Goal: Navigation & Orientation: Find specific page/section

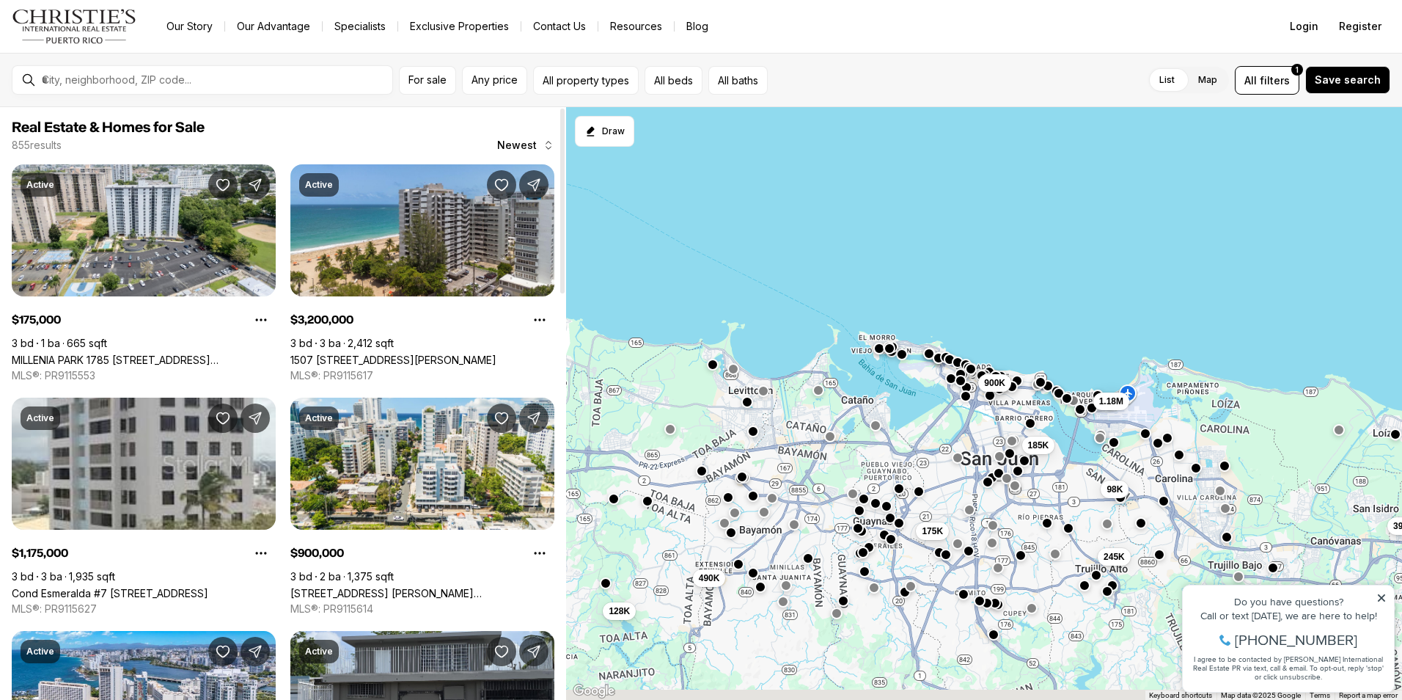
drag, startPoint x: 703, startPoint y: 412, endPoint x: 882, endPoint y: 260, distance: 235.1
click at [837, 295] on div "98K 39K 245K 900K 1.18M 185K 175K 128K 490K" at bounding box center [984, 403] width 836 height 593
click at [869, 270] on div "98K 39K 245K 900K 1.18M 185K 175K 128K 490K" at bounding box center [984, 403] width 836 height 593
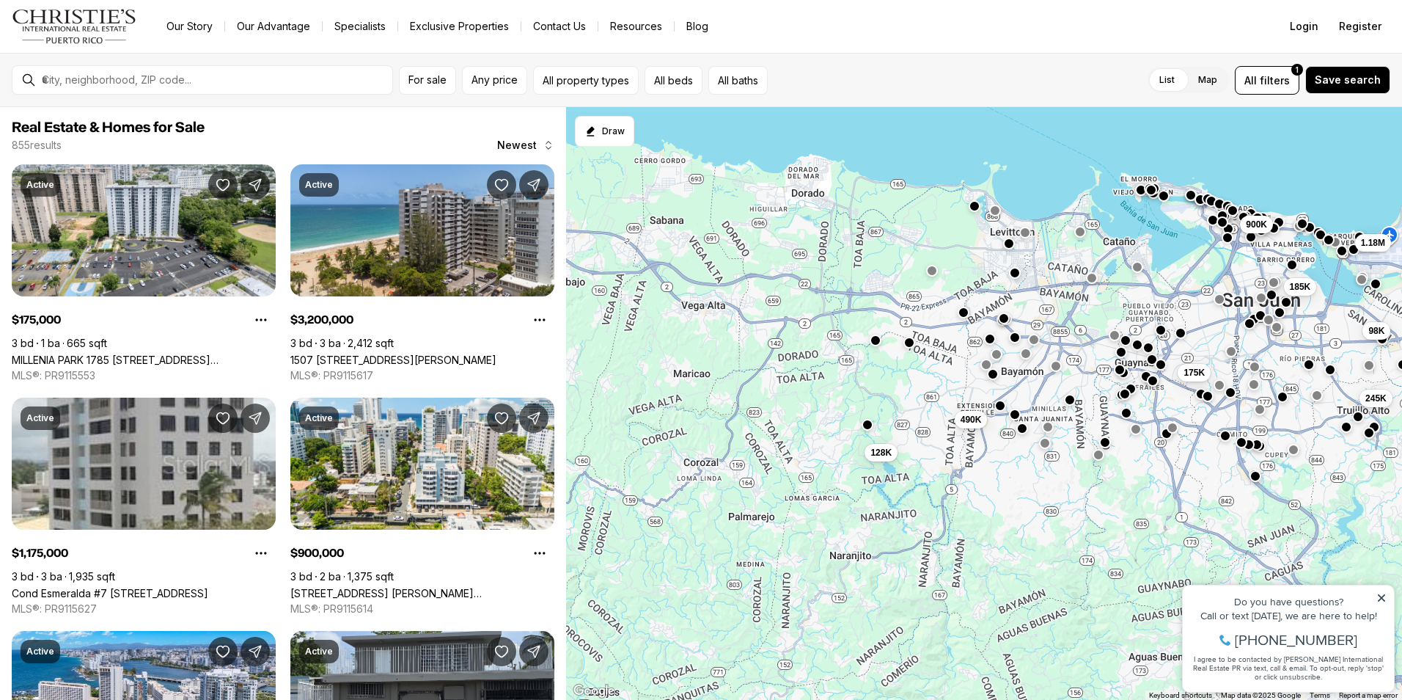
drag, startPoint x: 882, startPoint y: 260, endPoint x: 1016, endPoint y: 200, distance: 146.8
click at [1016, 200] on div "98K 39K 245K 900K 1.18M 185K 175K 128K 490K" at bounding box center [984, 403] width 836 height 593
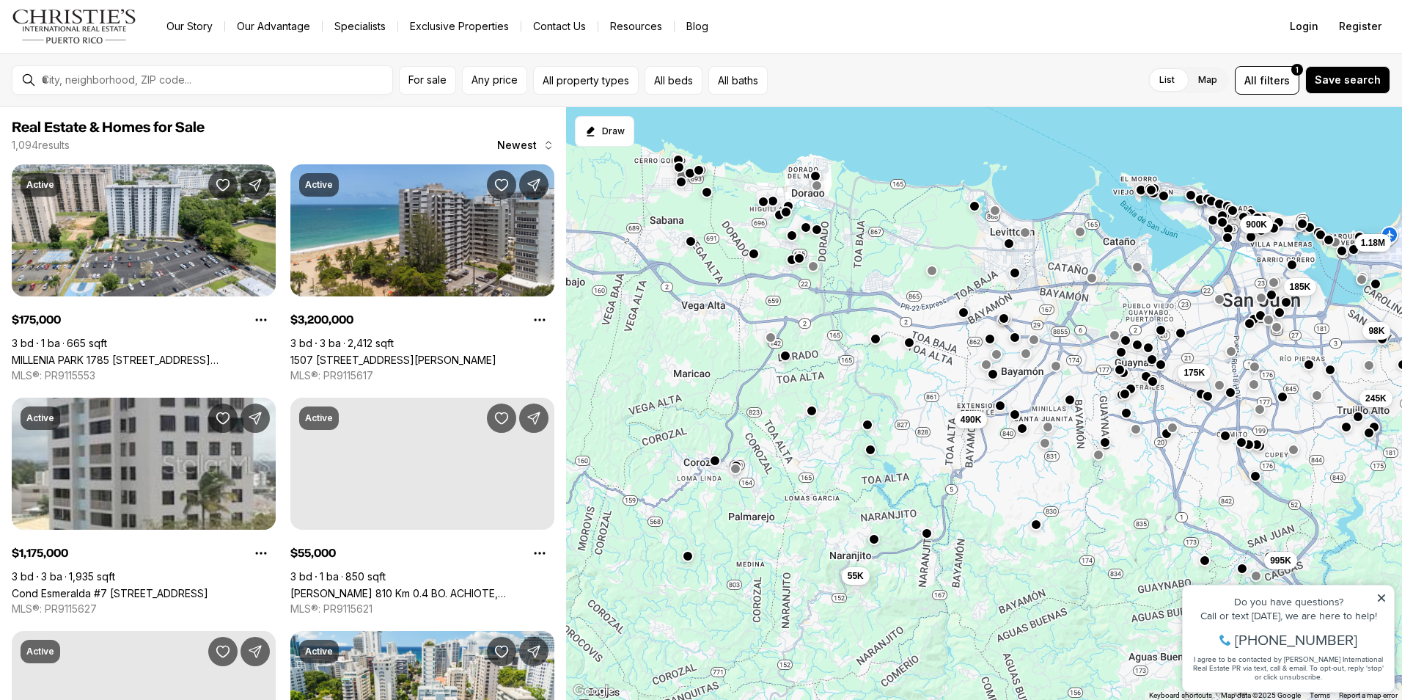
click at [874, 341] on button "button" at bounding box center [876, 339] width 12 height 12
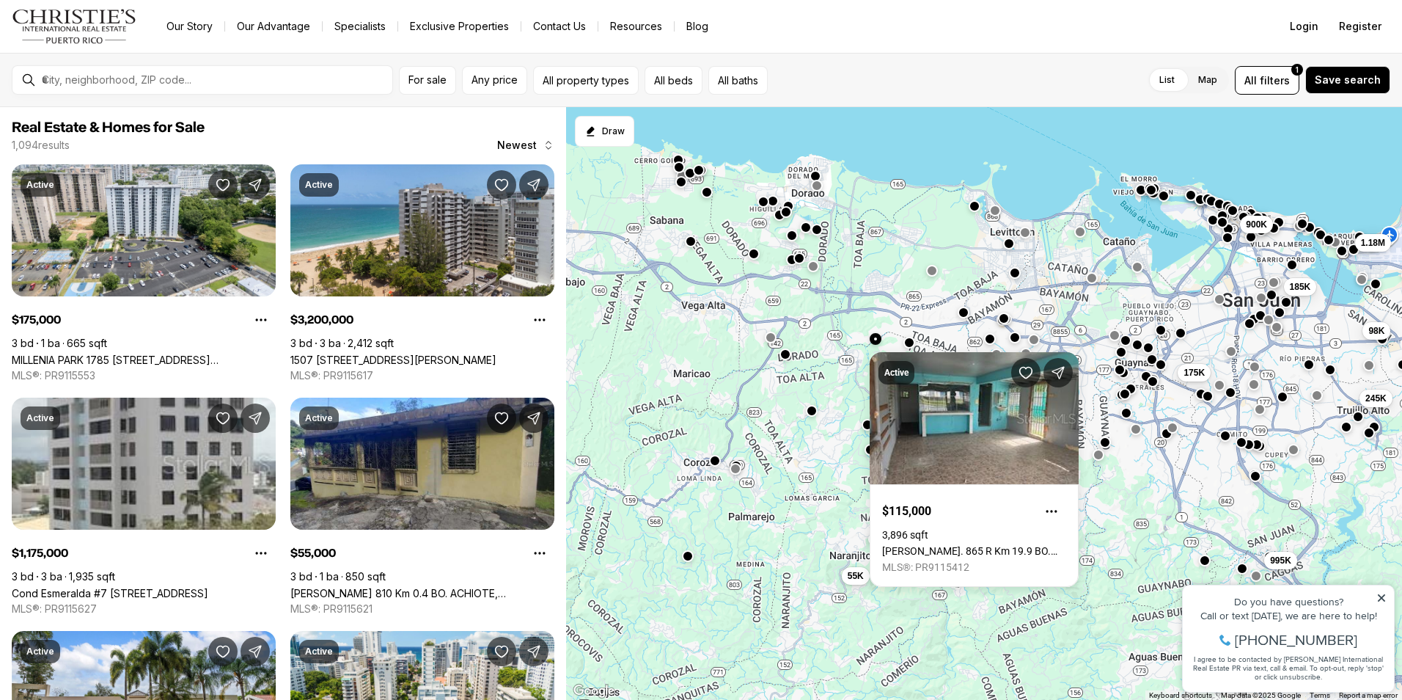
click at [782, 355] on button "button" at bounding box center [786, 354] width 12 height 12
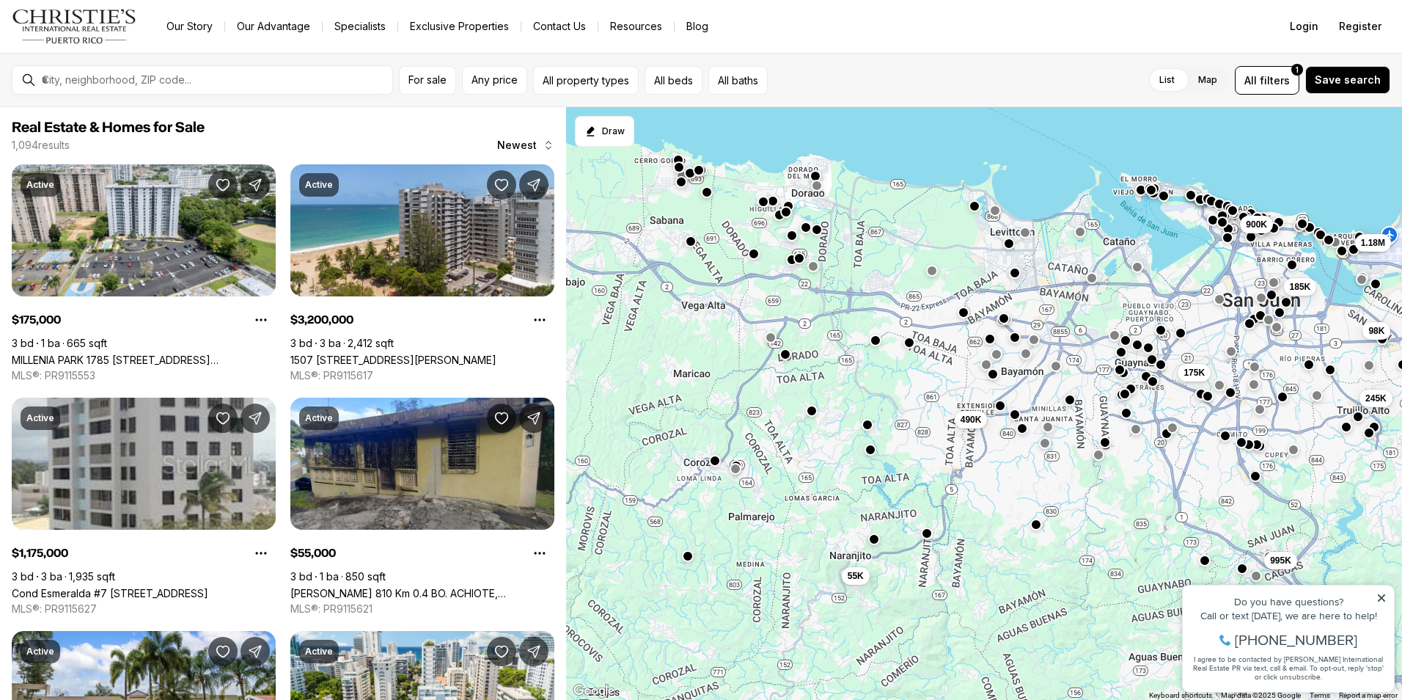
click at [782, 355] on button "button" at bounding box center [786, 354] width 12 height 12
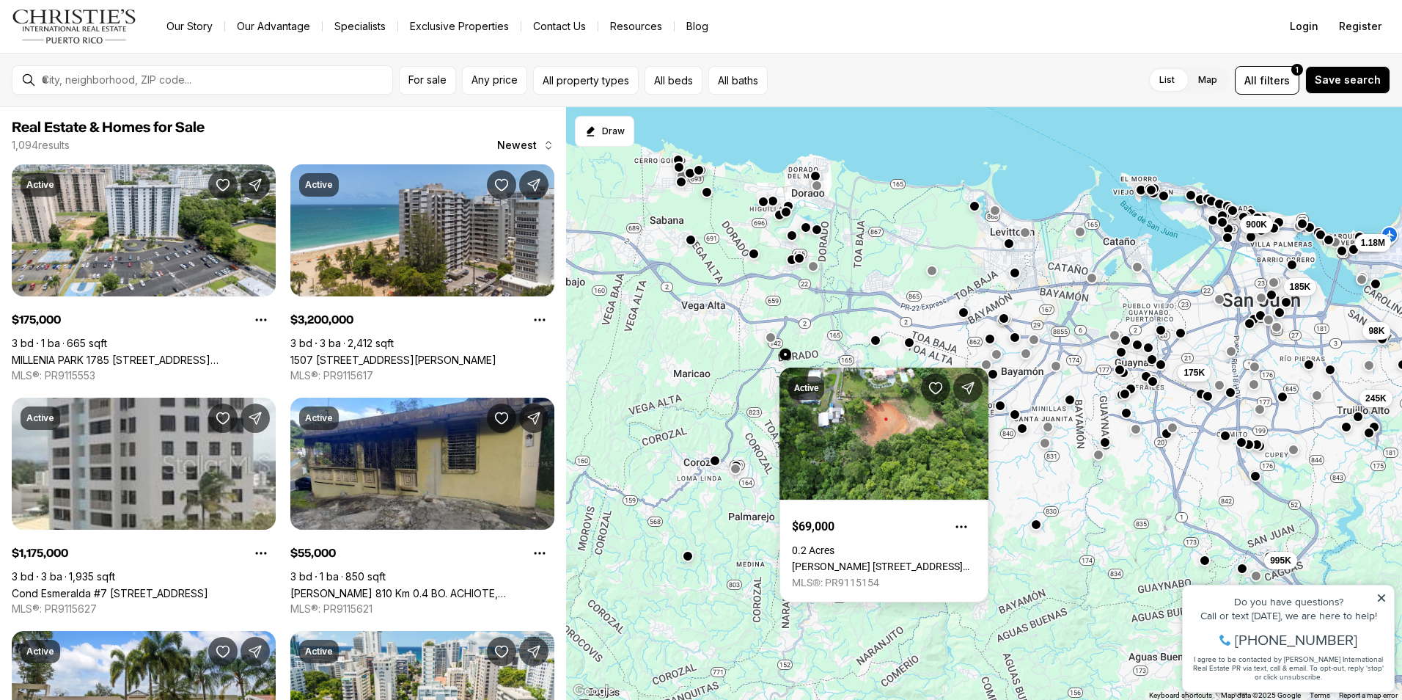
click at [689, 243] on button "button" at bounding box center [691, 239] width 12 height 12
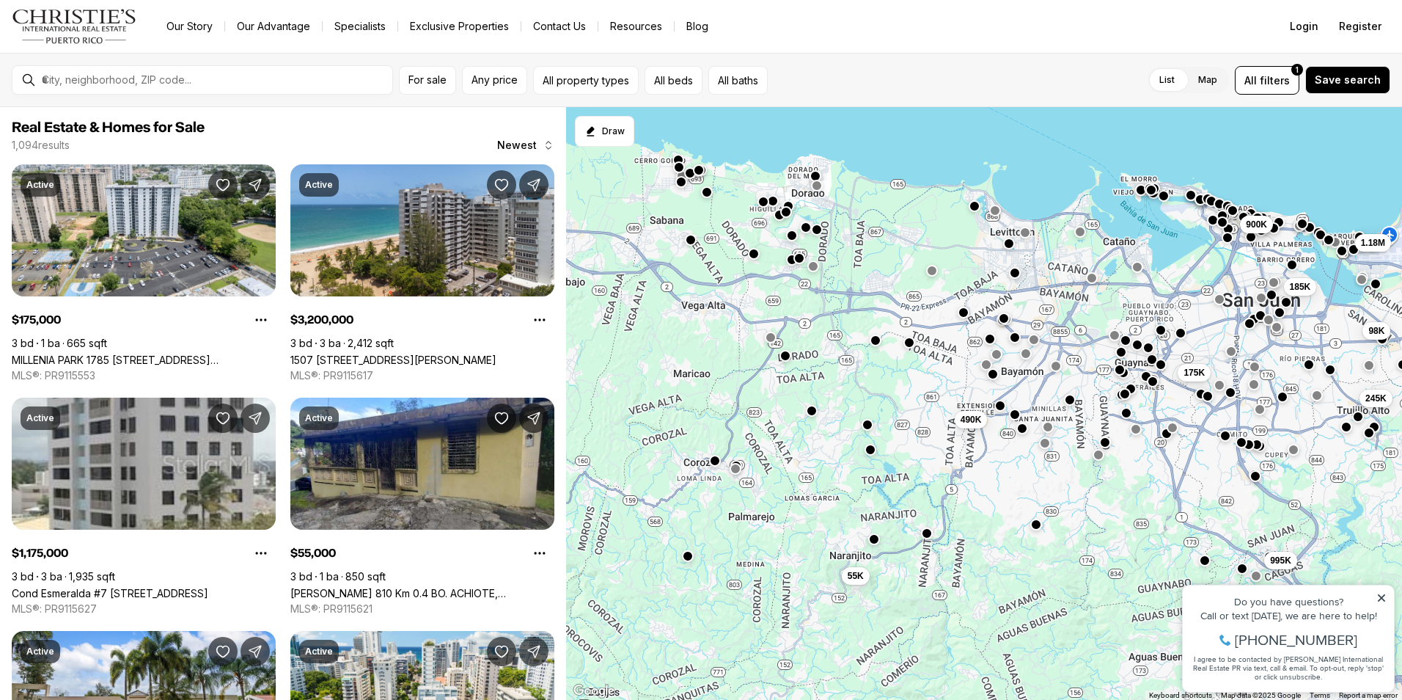
click at [689, 243] on button "button" at bounding box center [691, 239] width 12 height 12
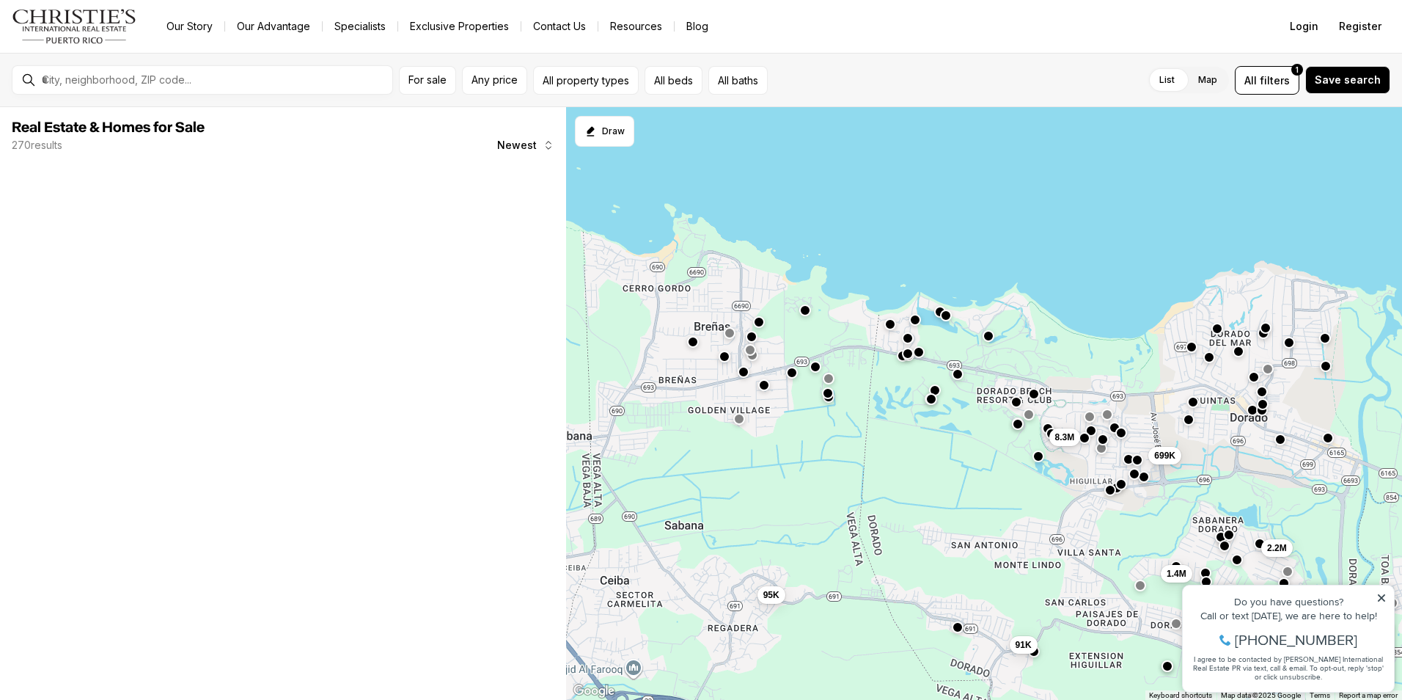
drag, startPoint x: 732, startPoint y: 320, endPoint x: 754, endPoint y: 424, distance: 105.7
click at [754, 424] on div "2.2M 91K 699K 1.4M 8.3M 95K" at bounding box center [984, 403] width 836 height 593
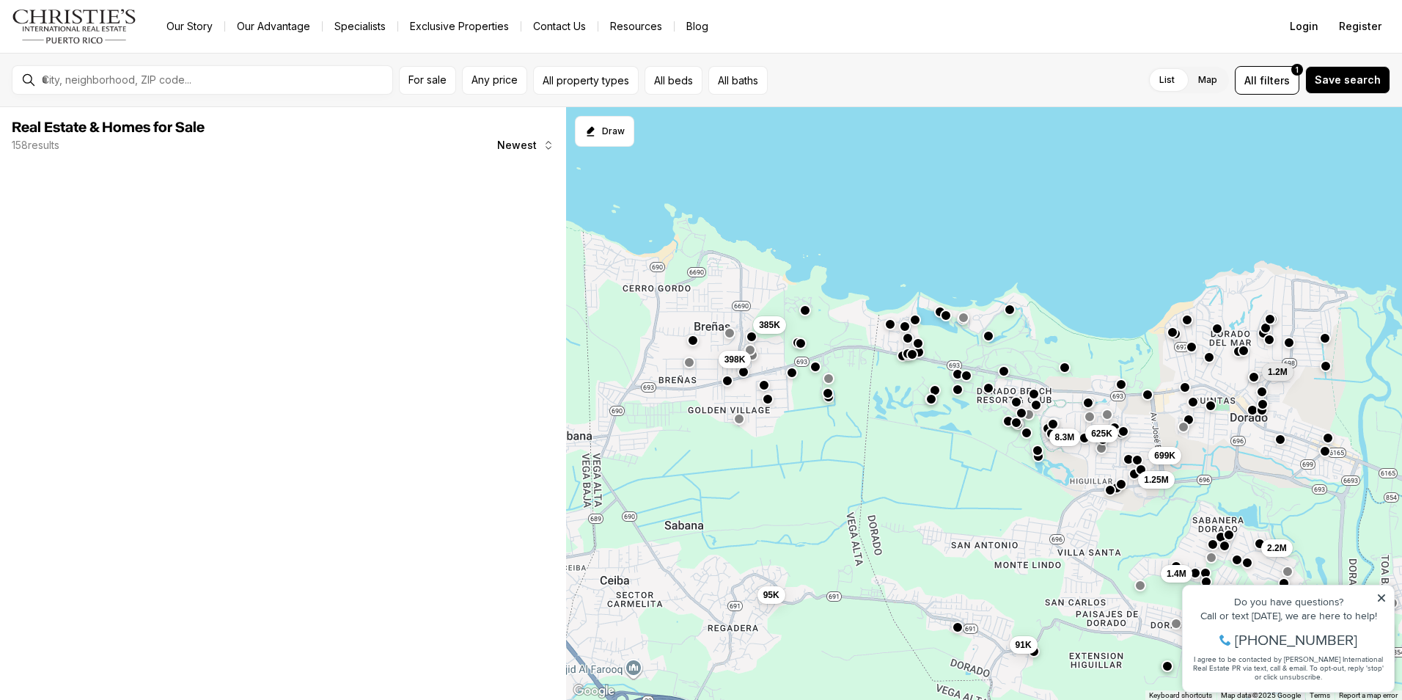
click at [692, 340] on button "button" at bounding box center [693, 340] width 12 height 12
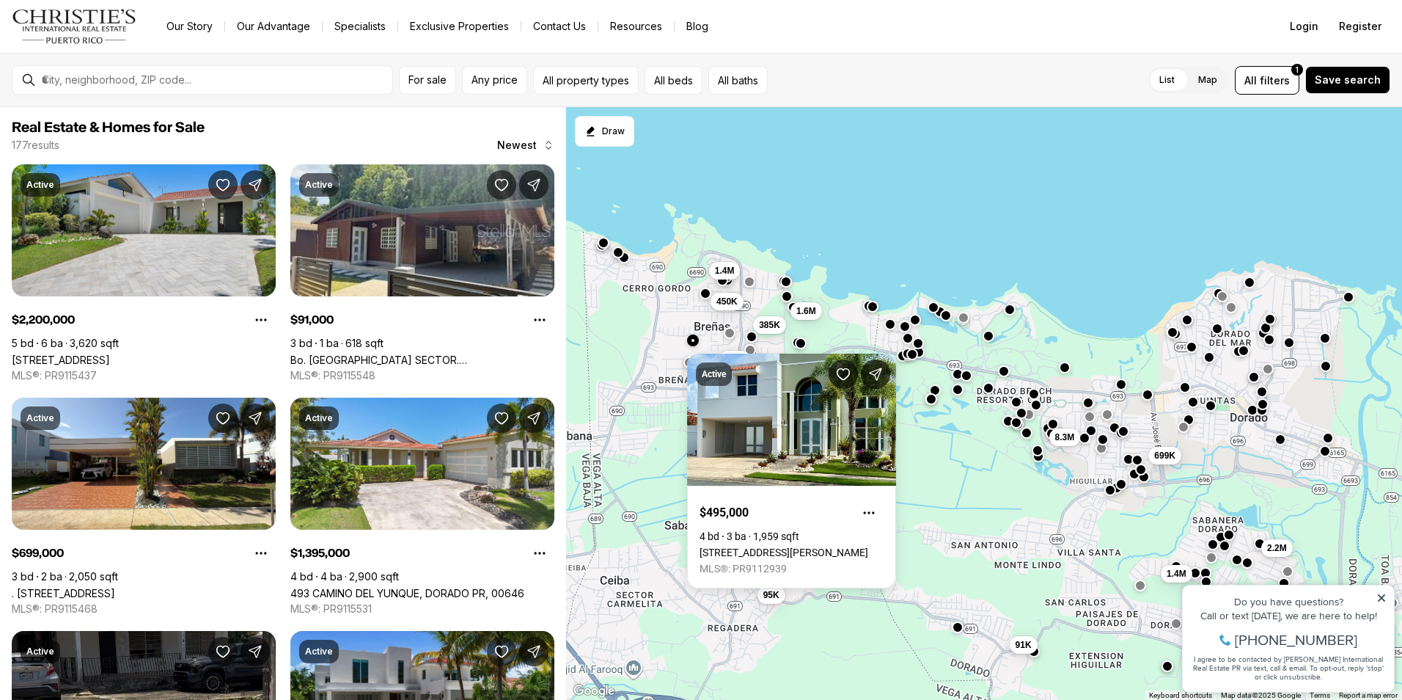
click at [703, 296] on button "button" at bounding box center [706, 293] width 12 height 12
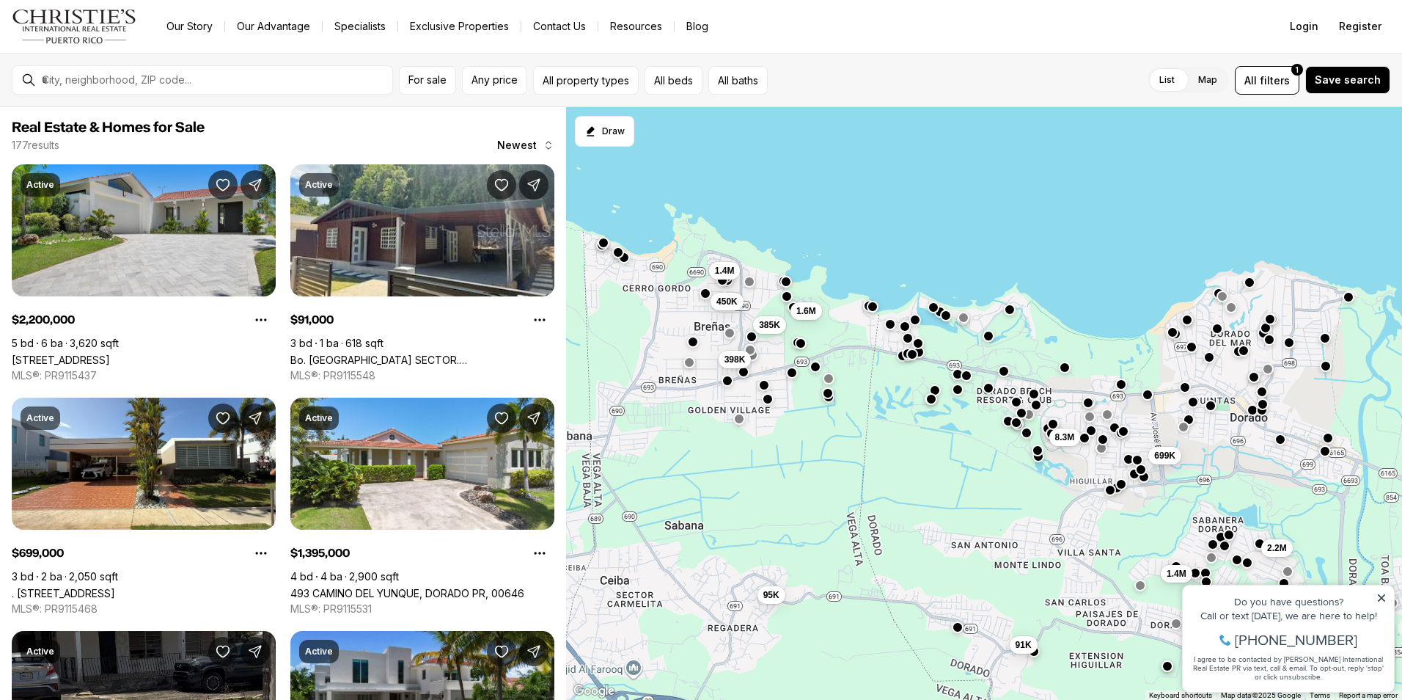
click at [703, 296] on button "button" at bounding box center [706, 293] width 12 height 12
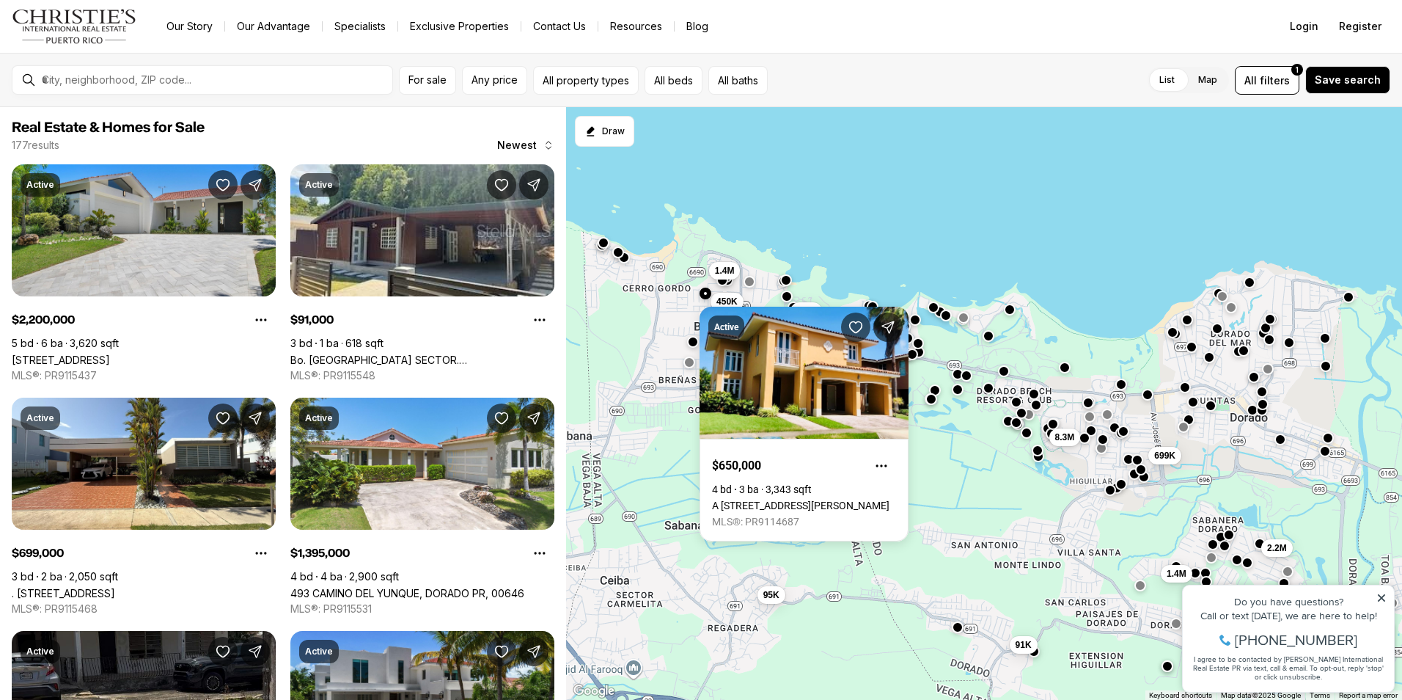
click at [788, 282] on button "button" at bounding box center [786, 280] width 12 height 12
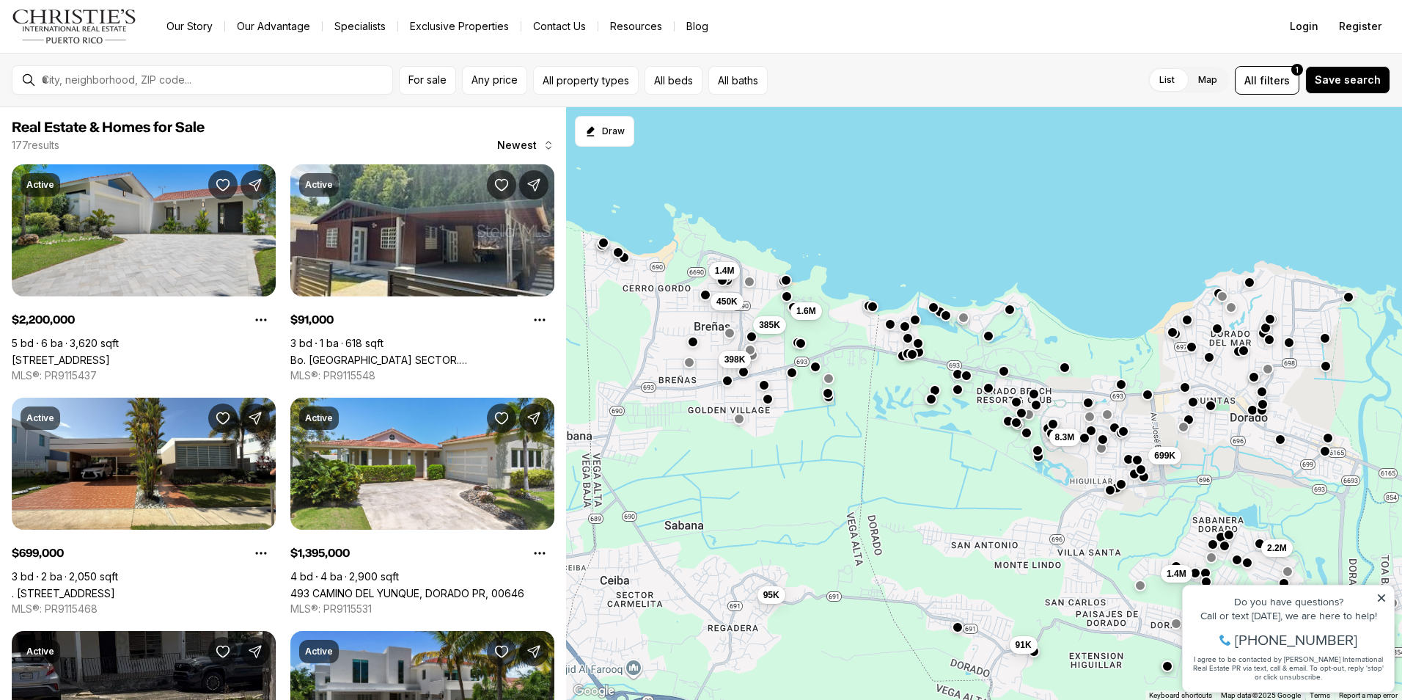
click at [788, 282] on button "button" at bounding box center [786, 280] width 12 height 12
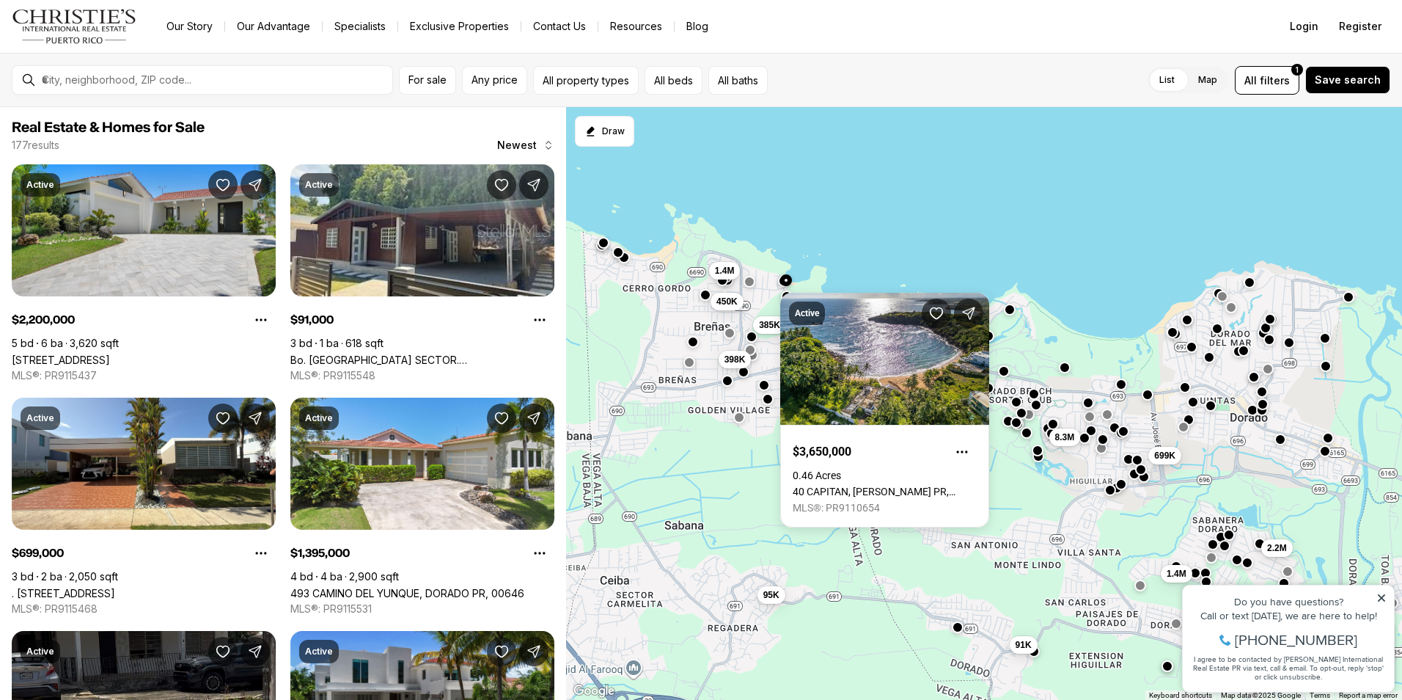
click at [741, 420] on button "button" at bounding box center [739, 417] width 12 height 12
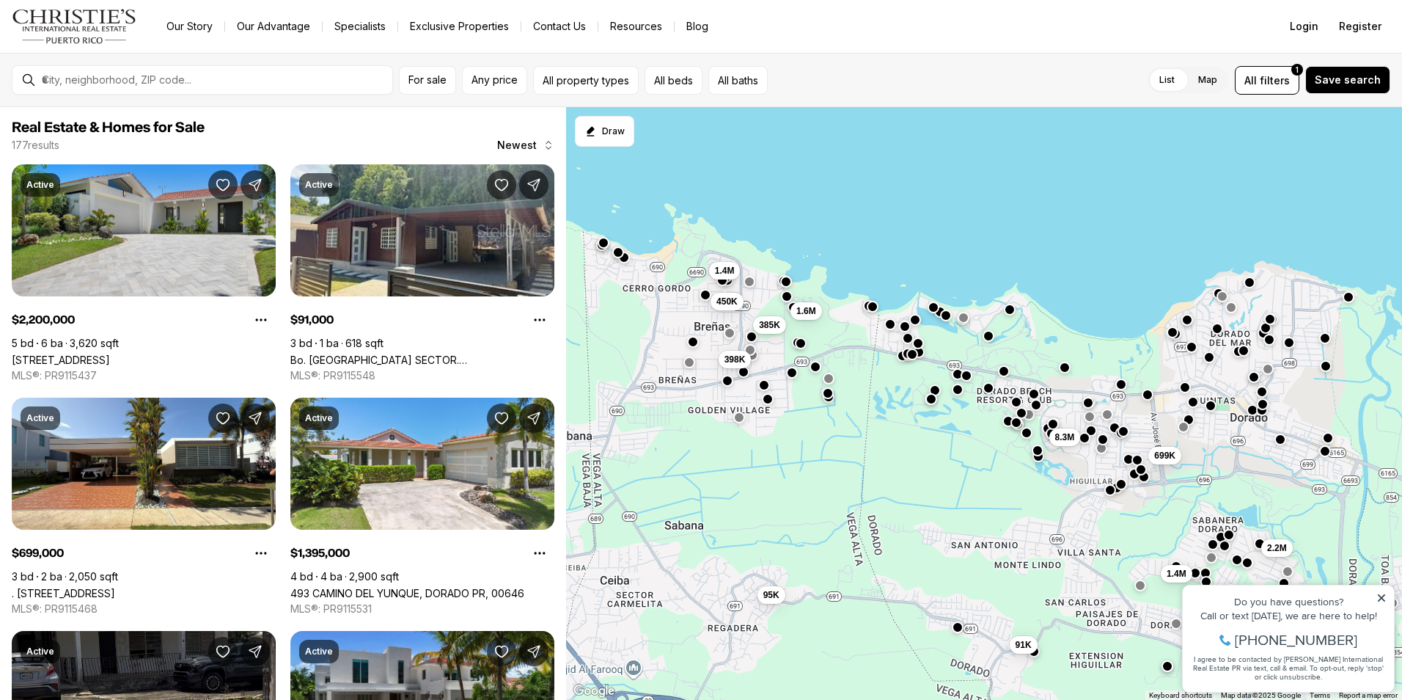
click at [741, 420] on button "button" at bounding box center [739, 417] width 12 height 12
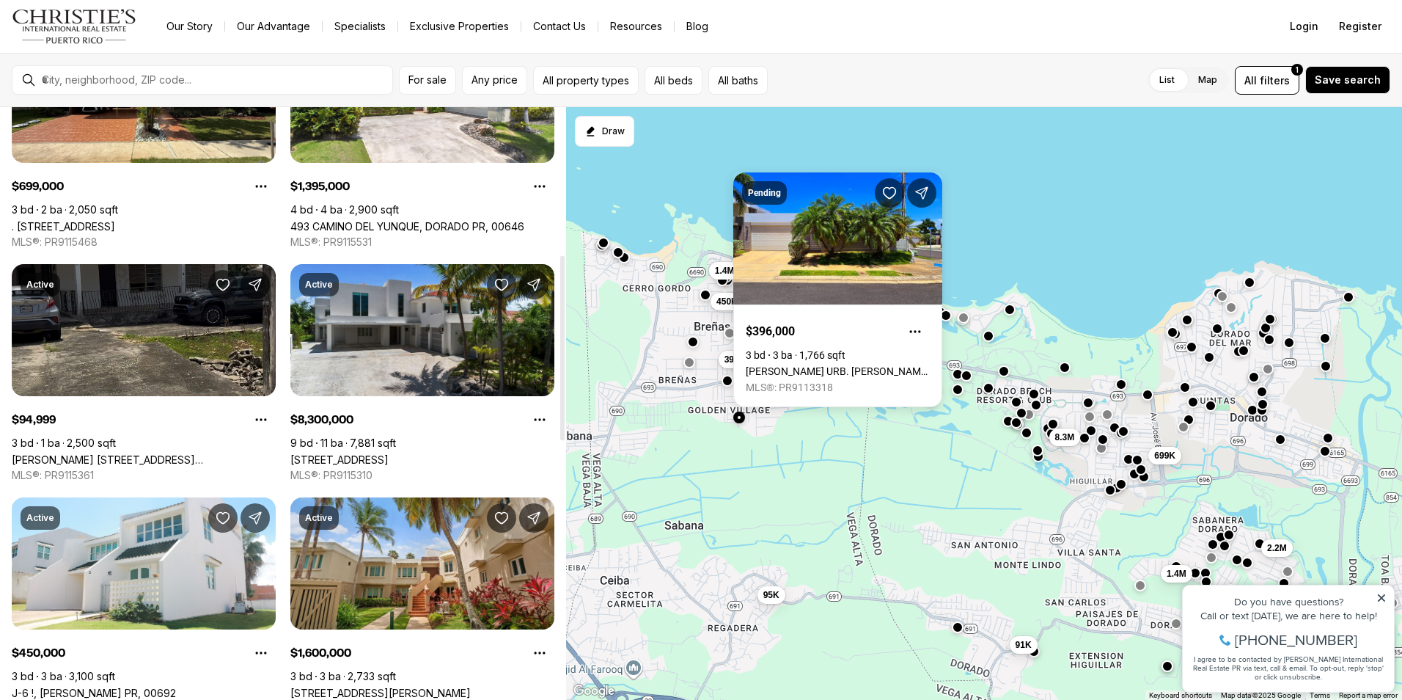
scroll to position [513, 0]
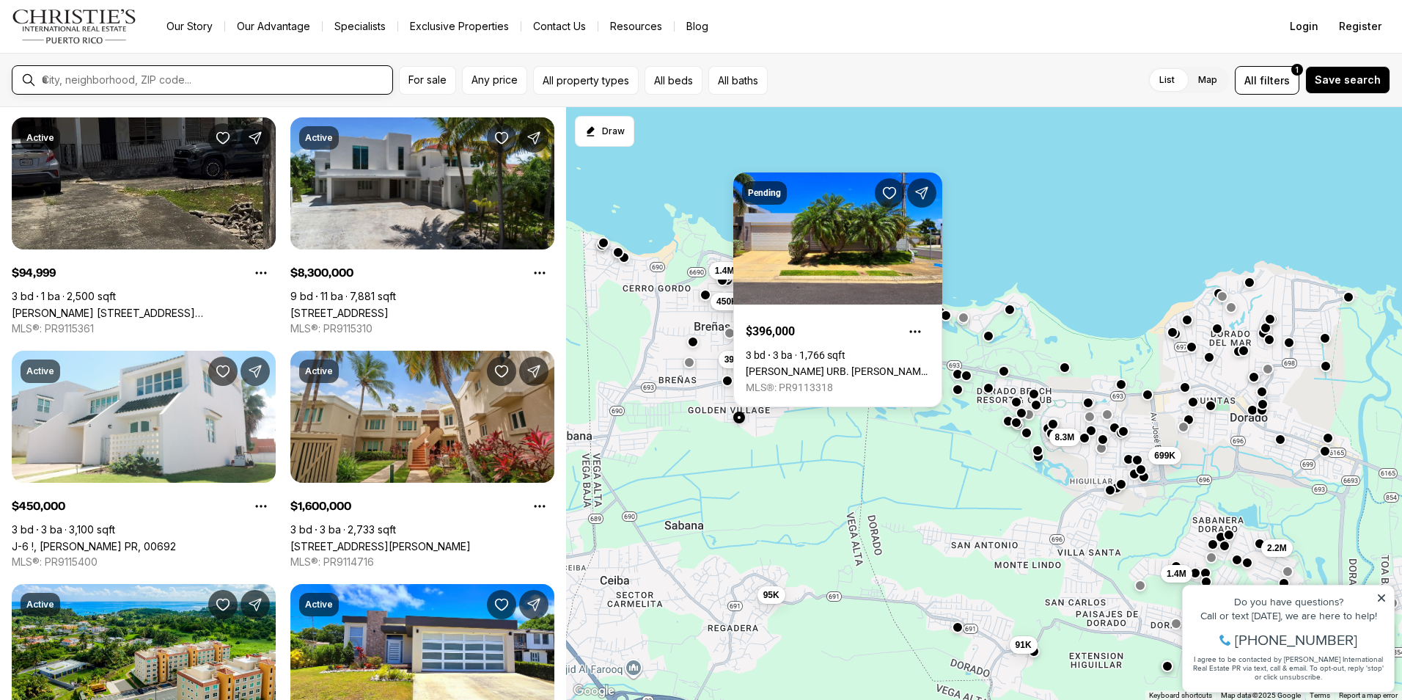
click at [176, 74] on input "text" at bounding box center [214, 79] width 345 height 13
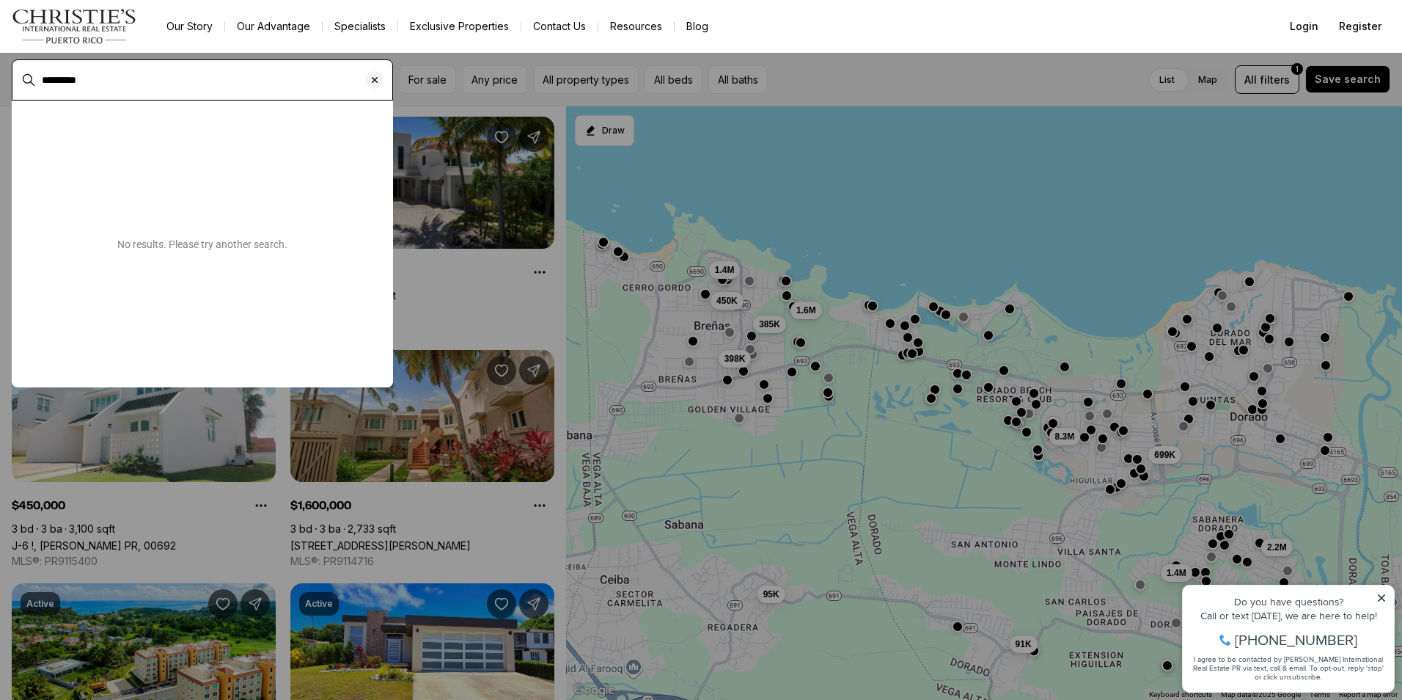
type input "*********"
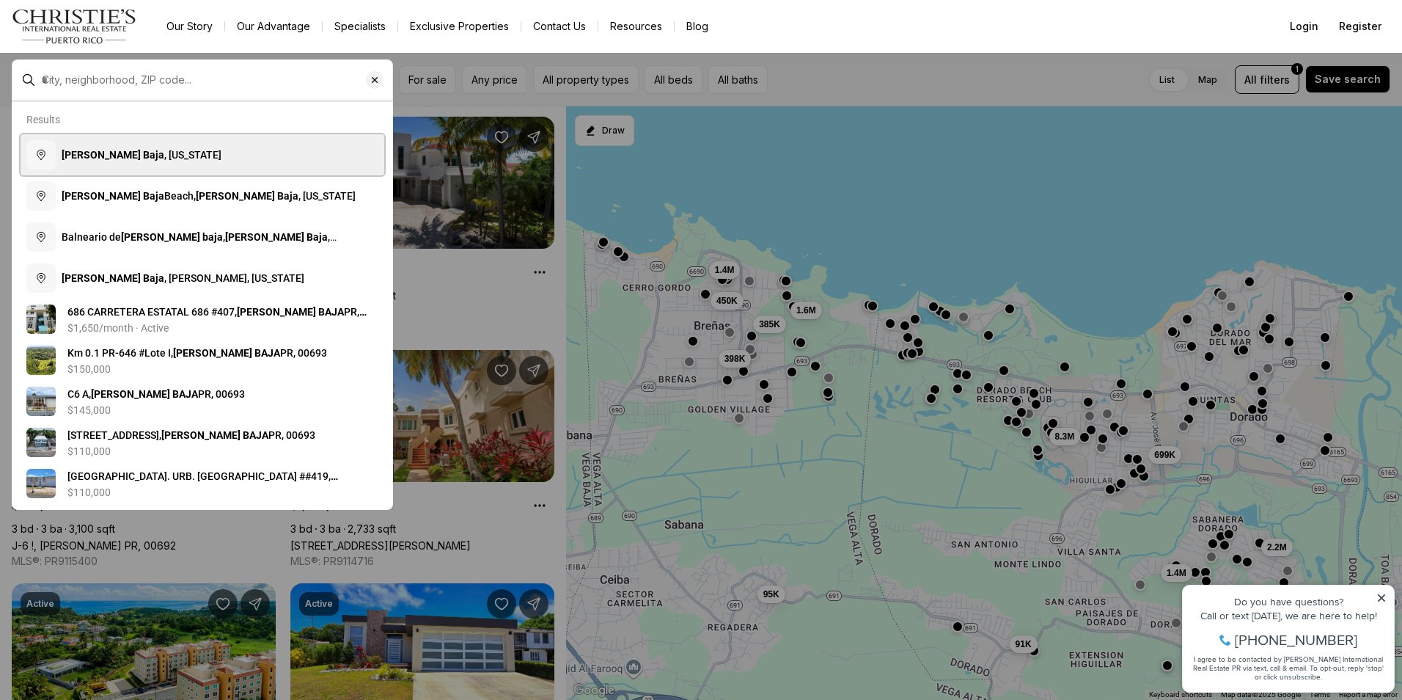
click at [152, 153] on span "[PERSON_NAME] Baja , [US_STATE]" at bounding box center [142, 155] width 160 height 12
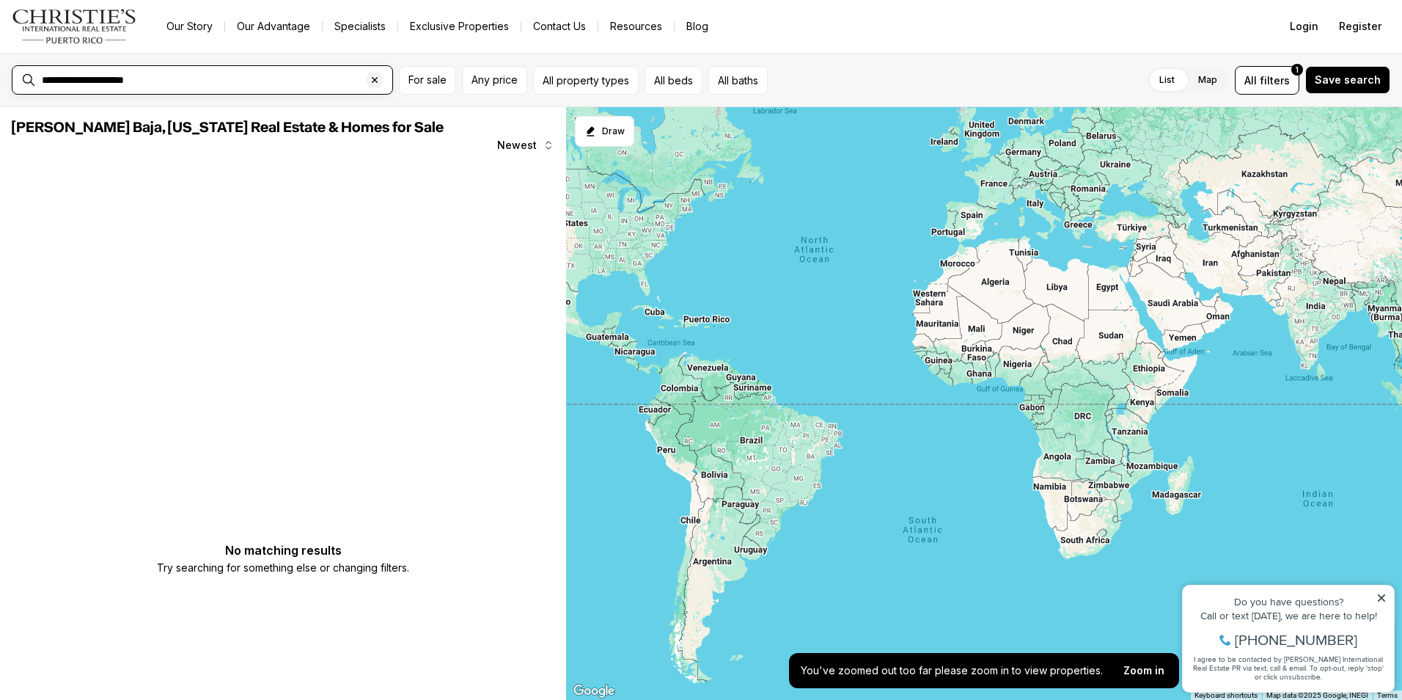
click at [96, 77] on input "**********" at bounding box center [214, 79] width 345 height 13
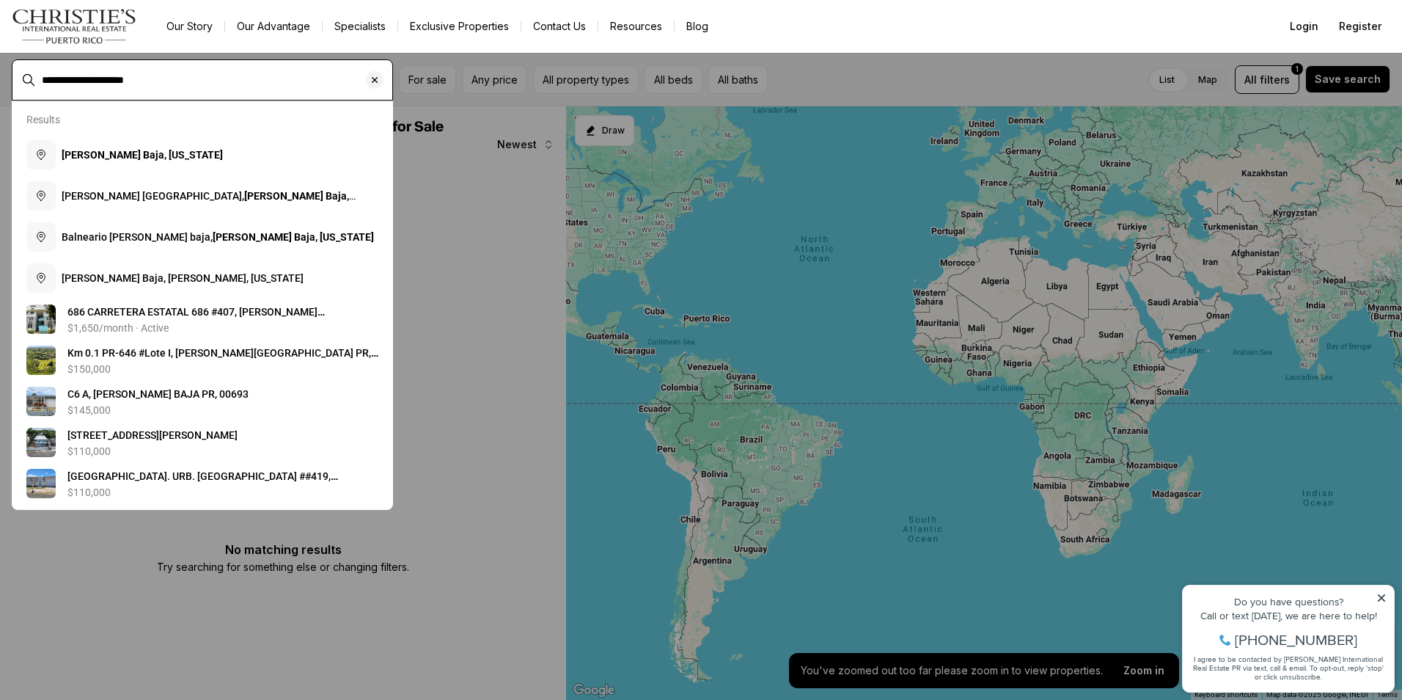
click at [96, 77] on input "**********" at bounding box center [214, 79] width 345 height 13
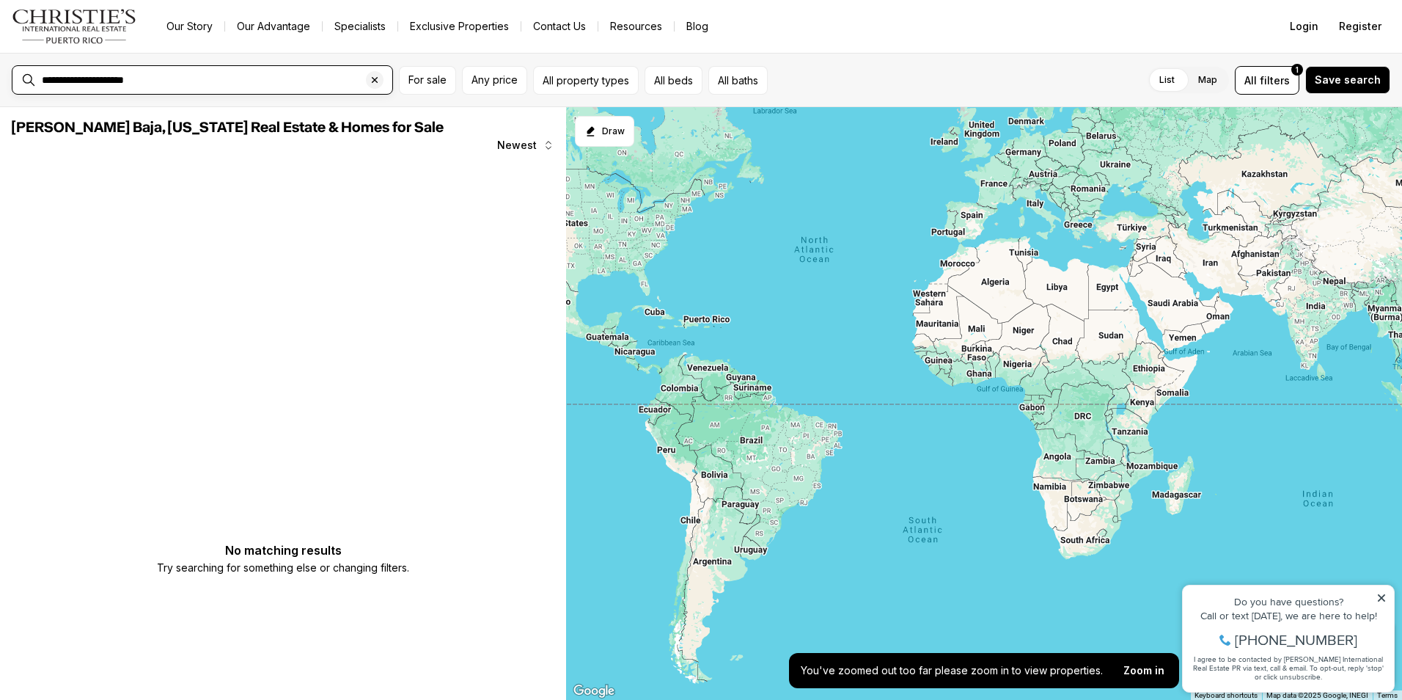
click at [96, 77] on input "**********" at bounding box center [214, 79] width 345 height 13
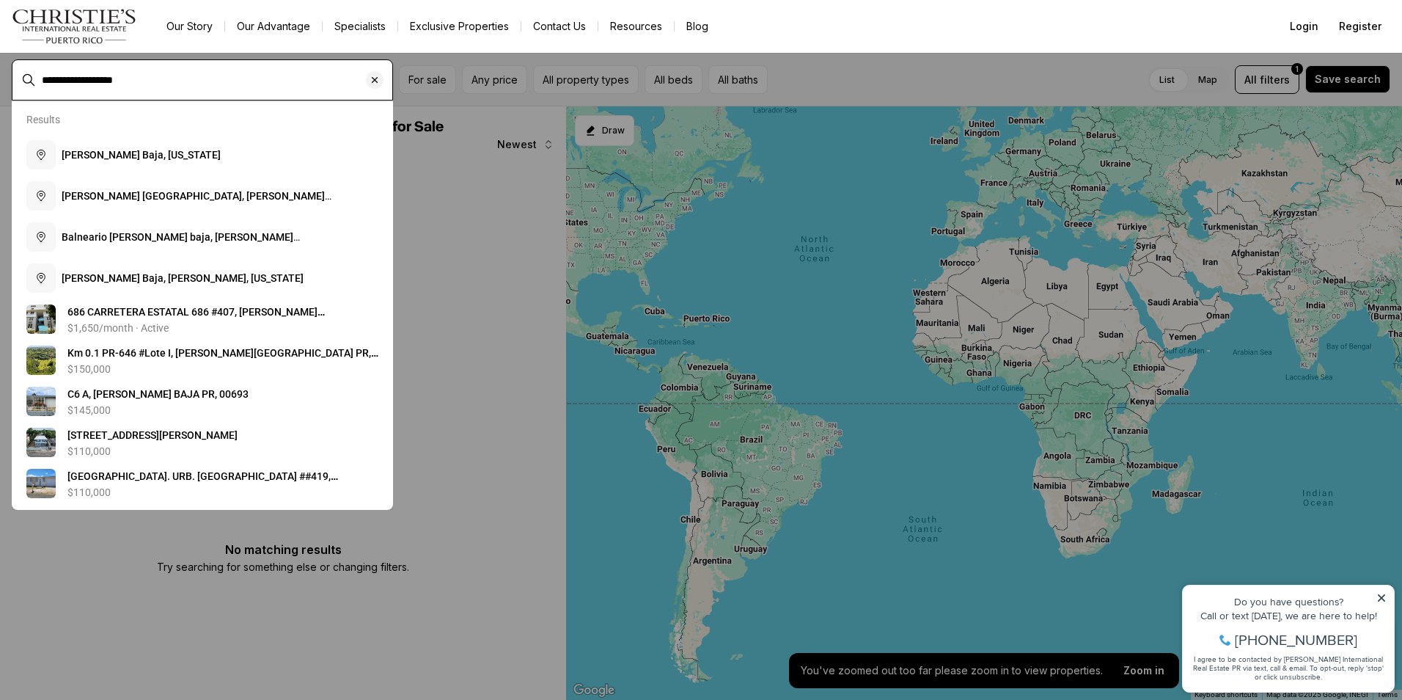
type input "**********"
